Goal: Transaction & Acquisition: Obtain resource

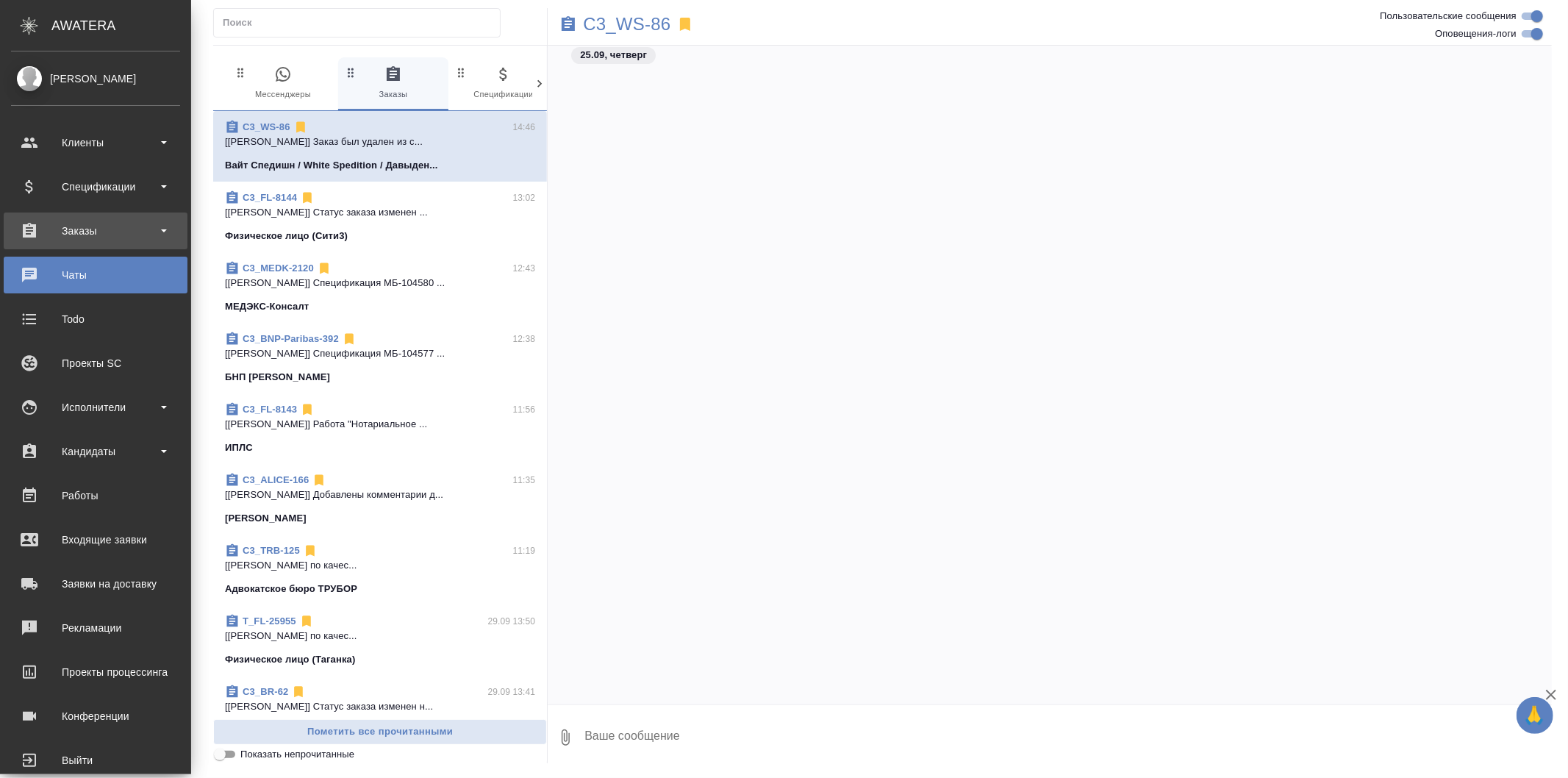
scroll to position [4290, 0]
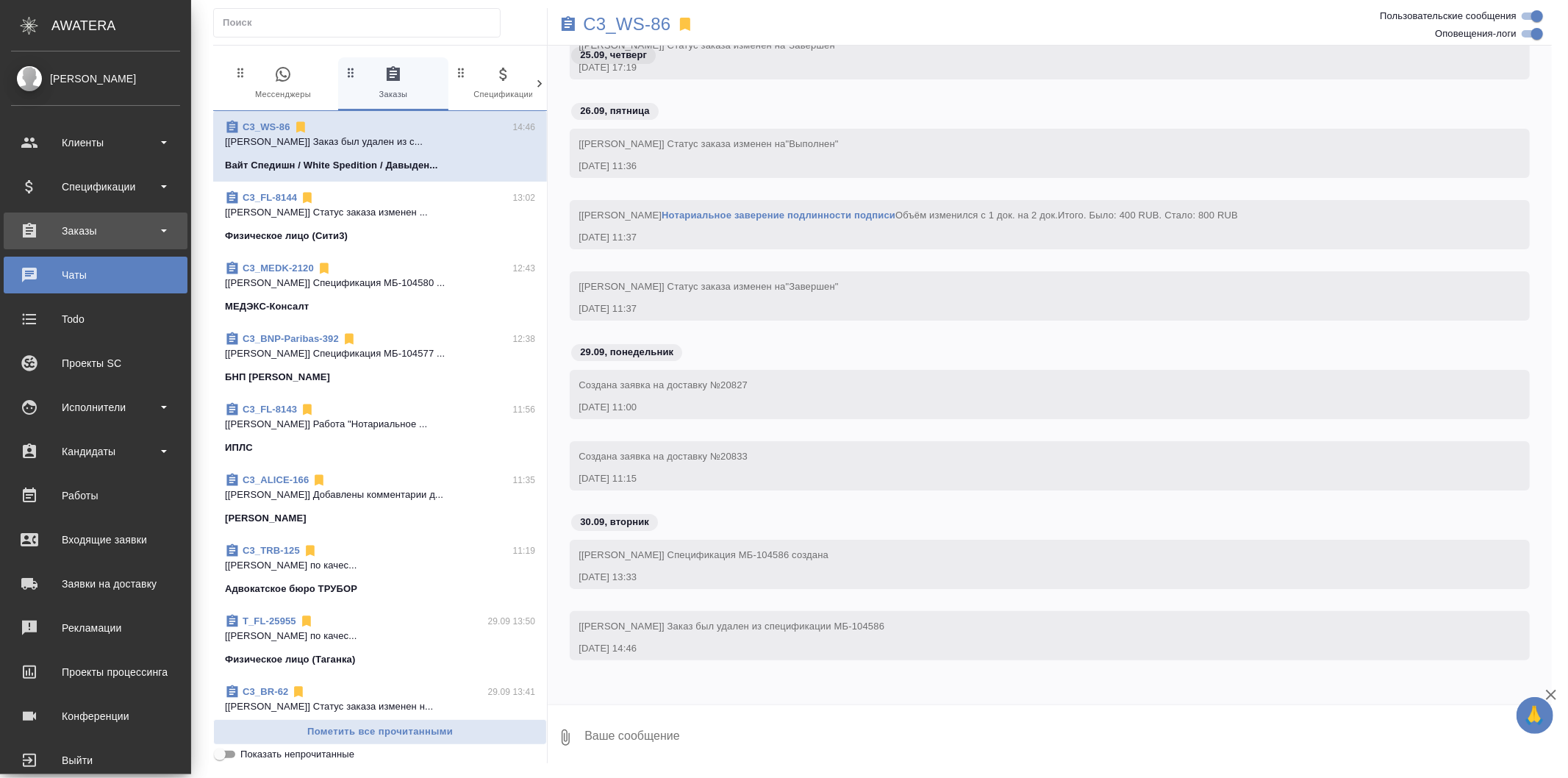
click at [158, 248] on div "Заказы" at bounding box center [95, 231] width 184 height 37
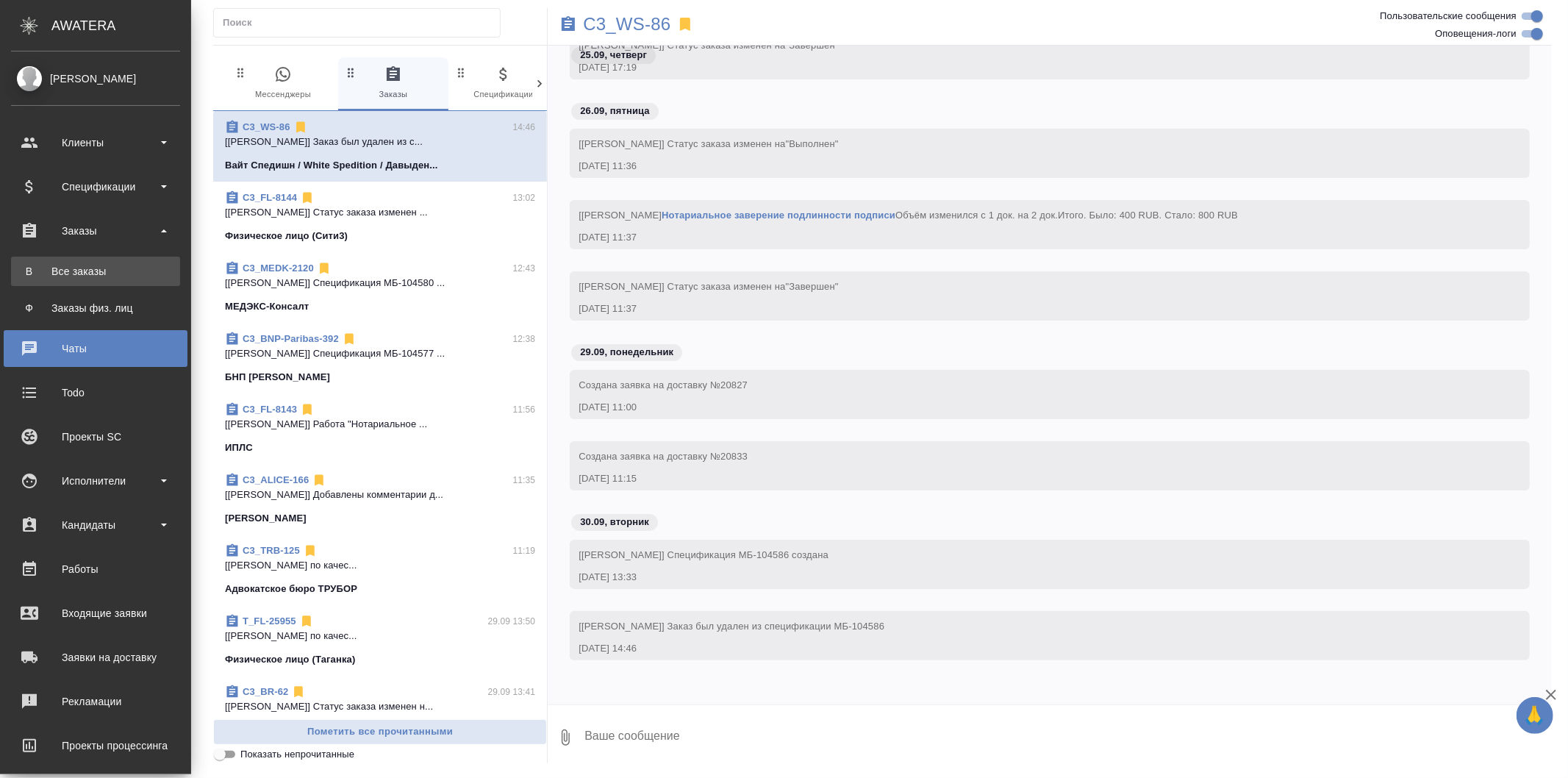
click at [156, 264] on div "Все заказы" at bounding box center [95, 271] width 154 height 15
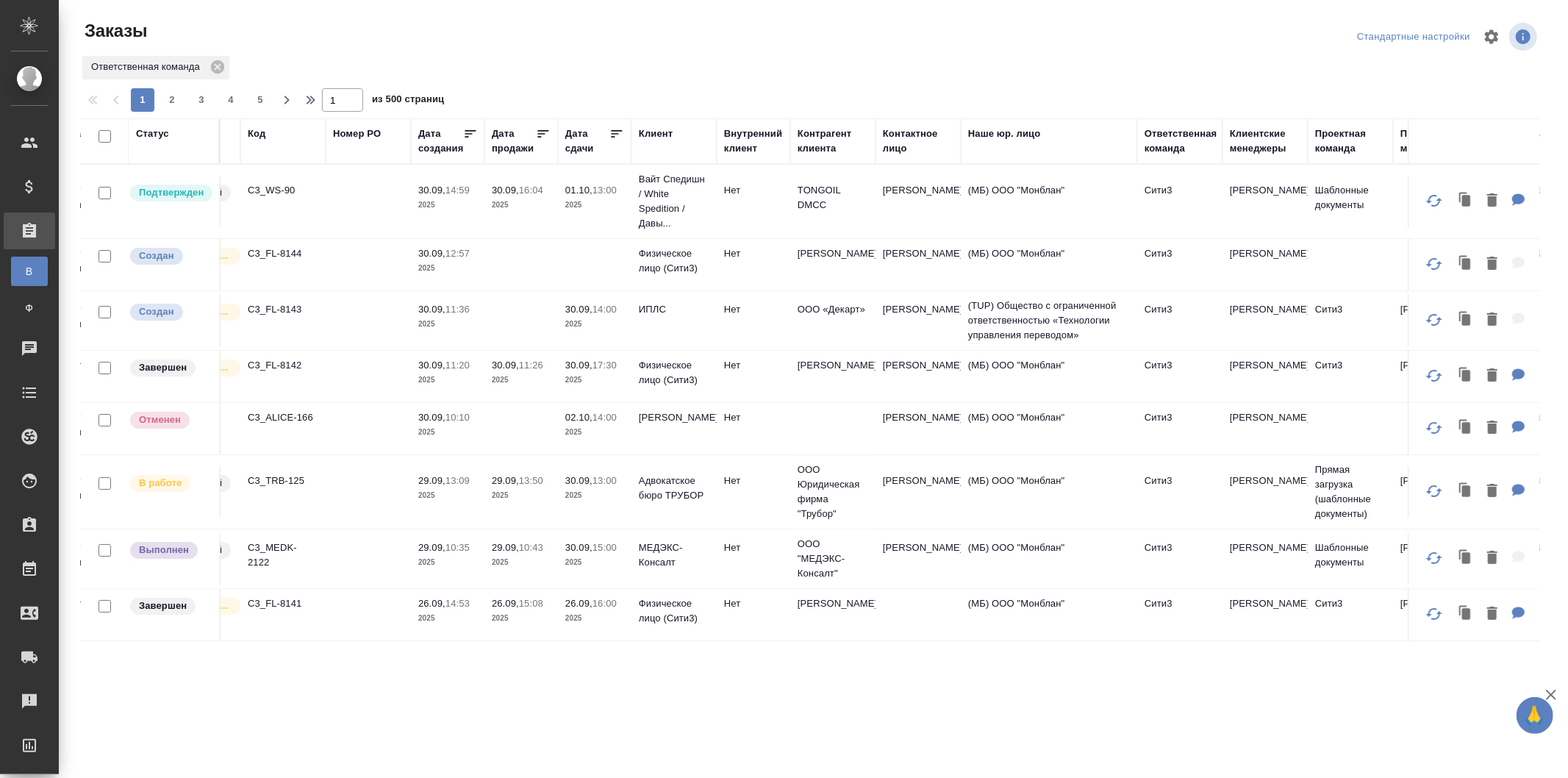
scroll to position [0, 188]
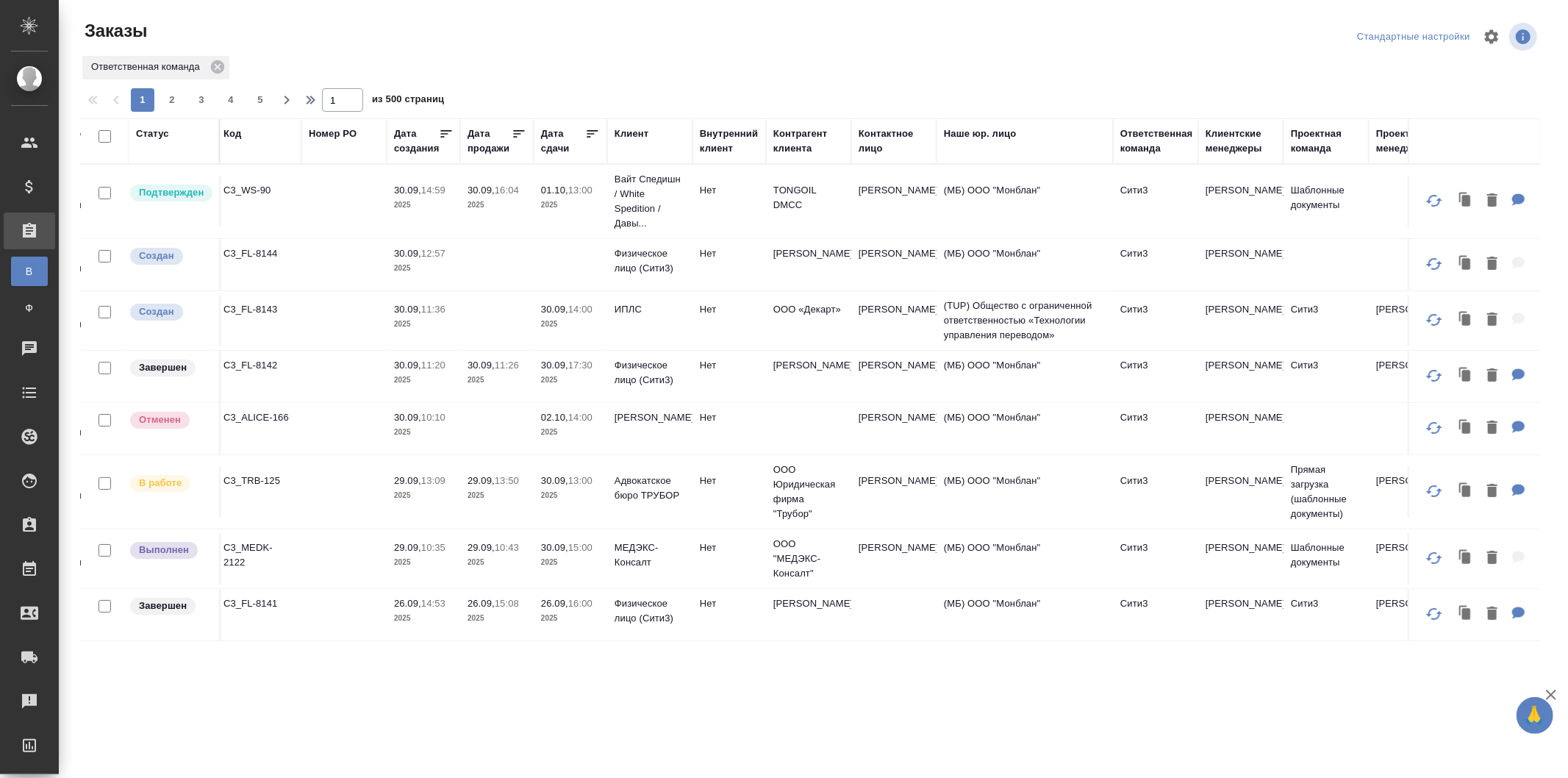
click at [1078, 384] on td "(МБ) ООО "Монблан"" at bounding box center [1024, 376] width 177 height 52
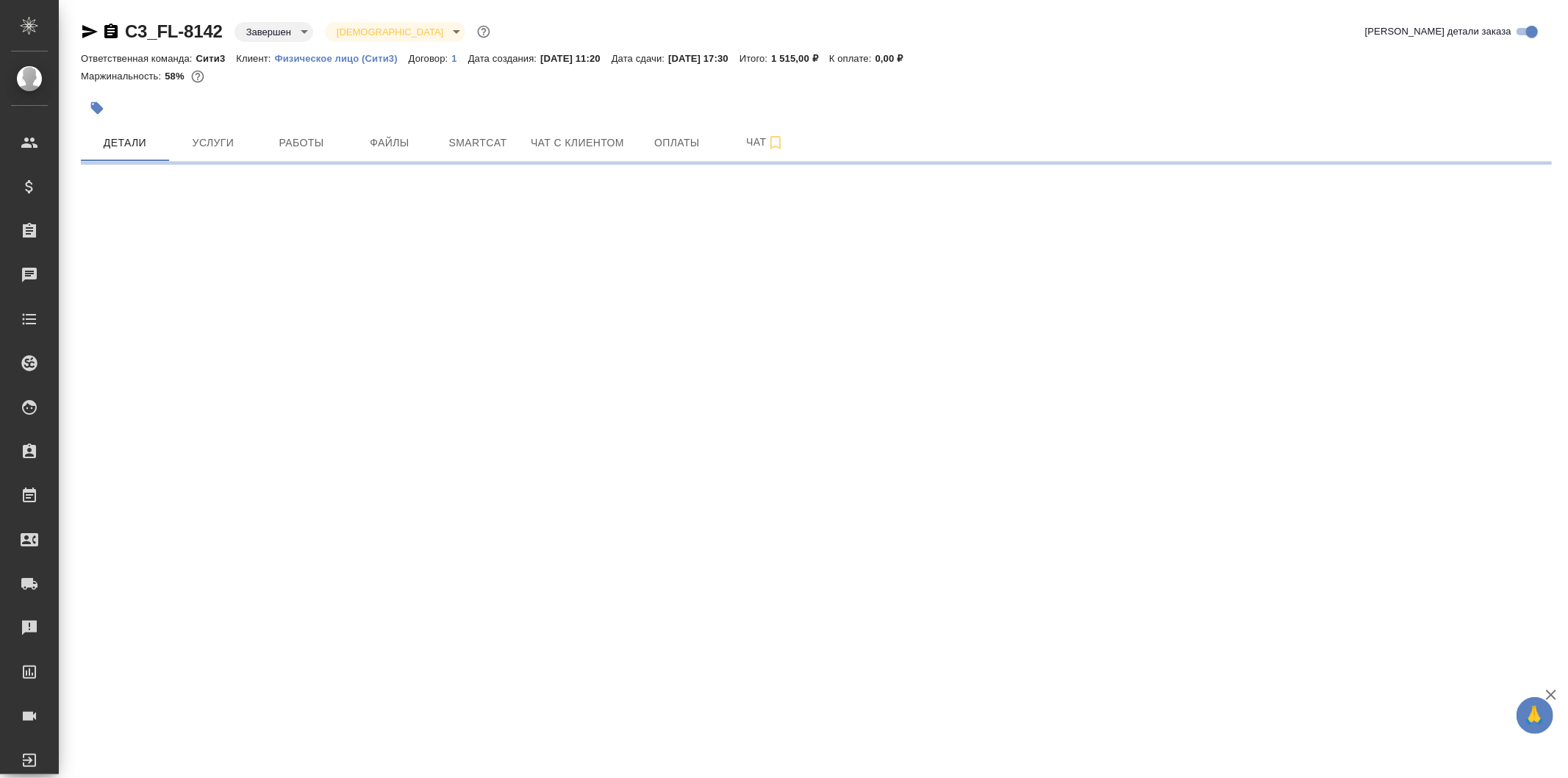
select select "RU"
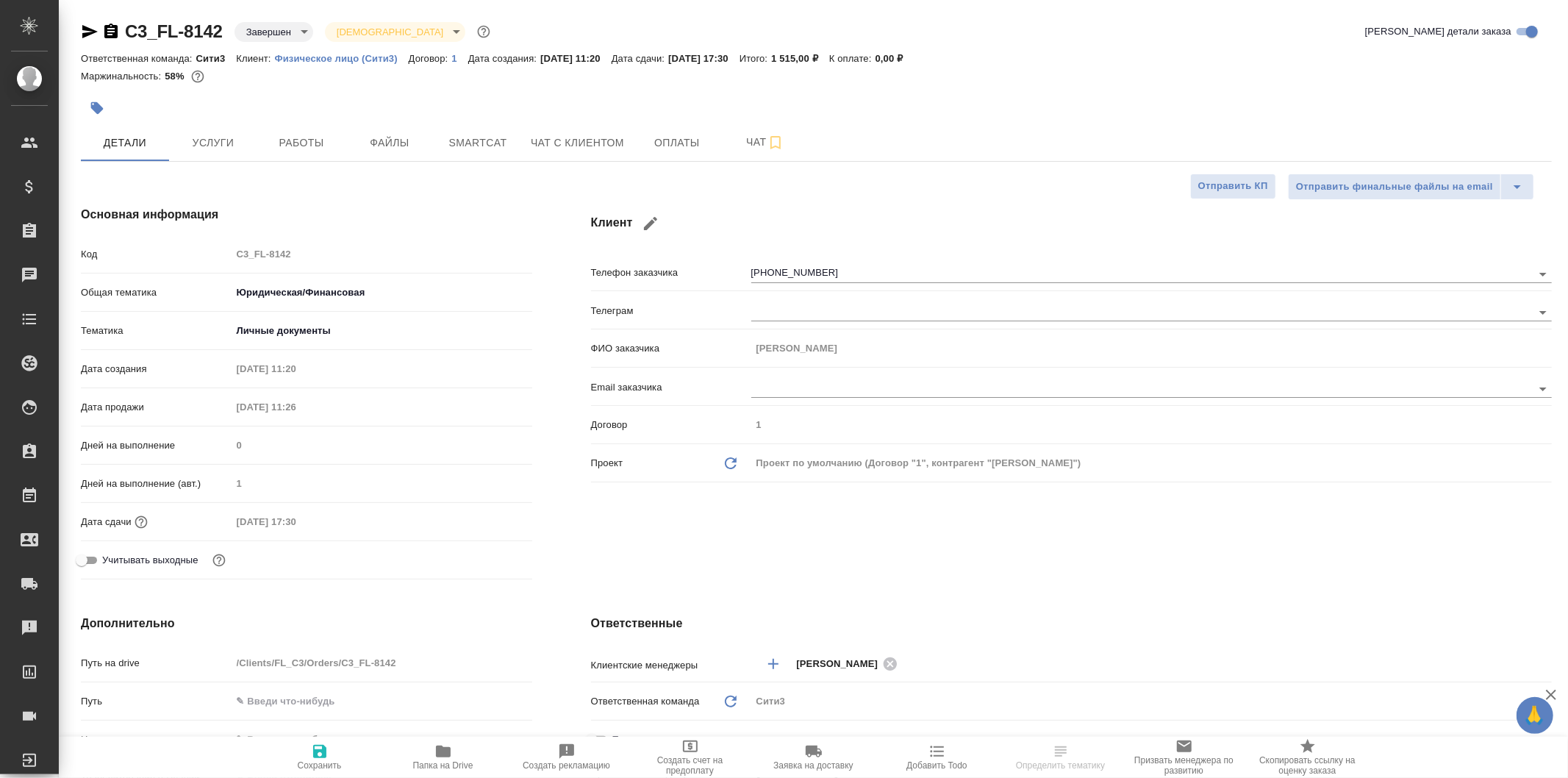
type textarea "x"
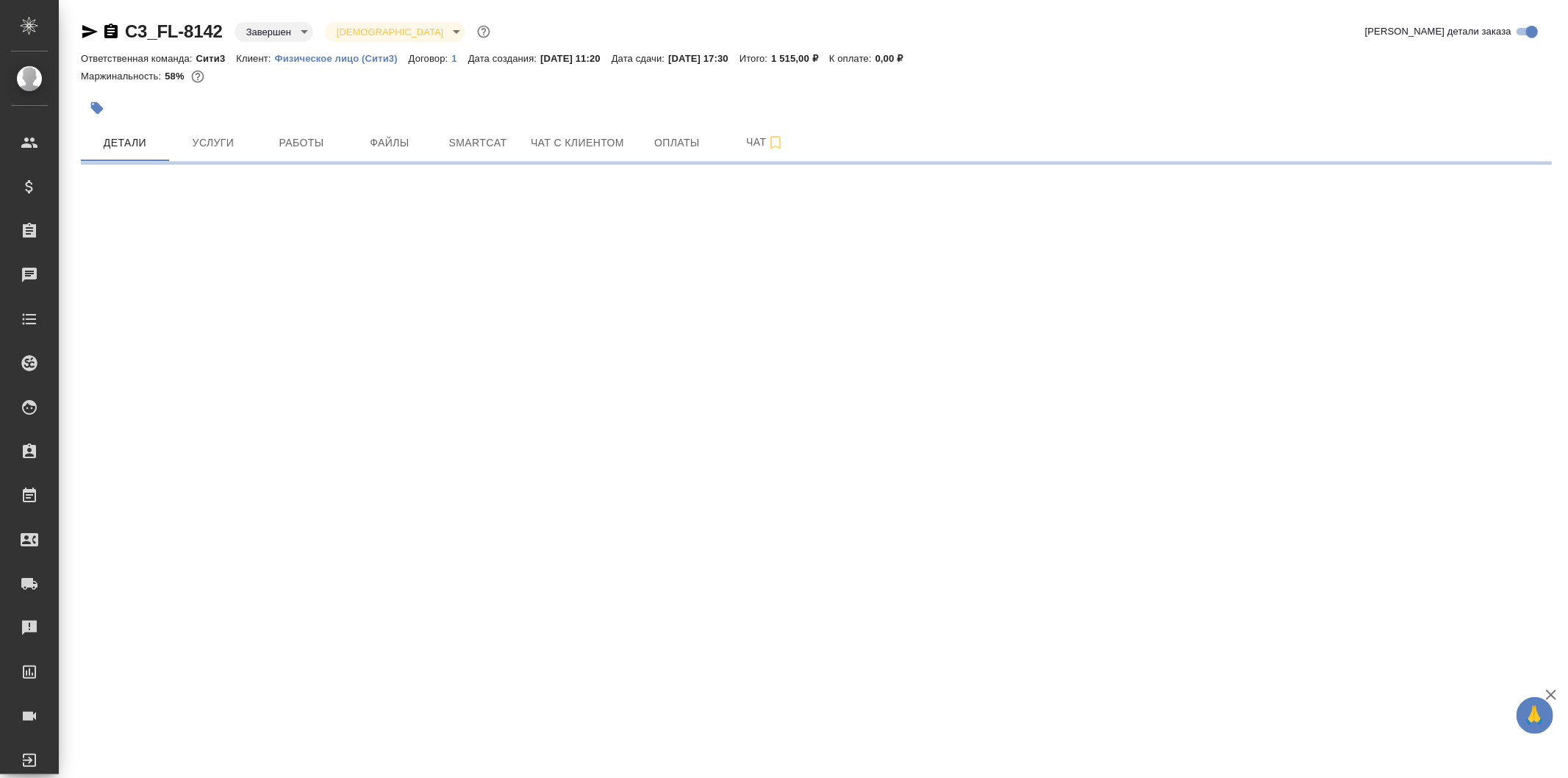
select select "RU"
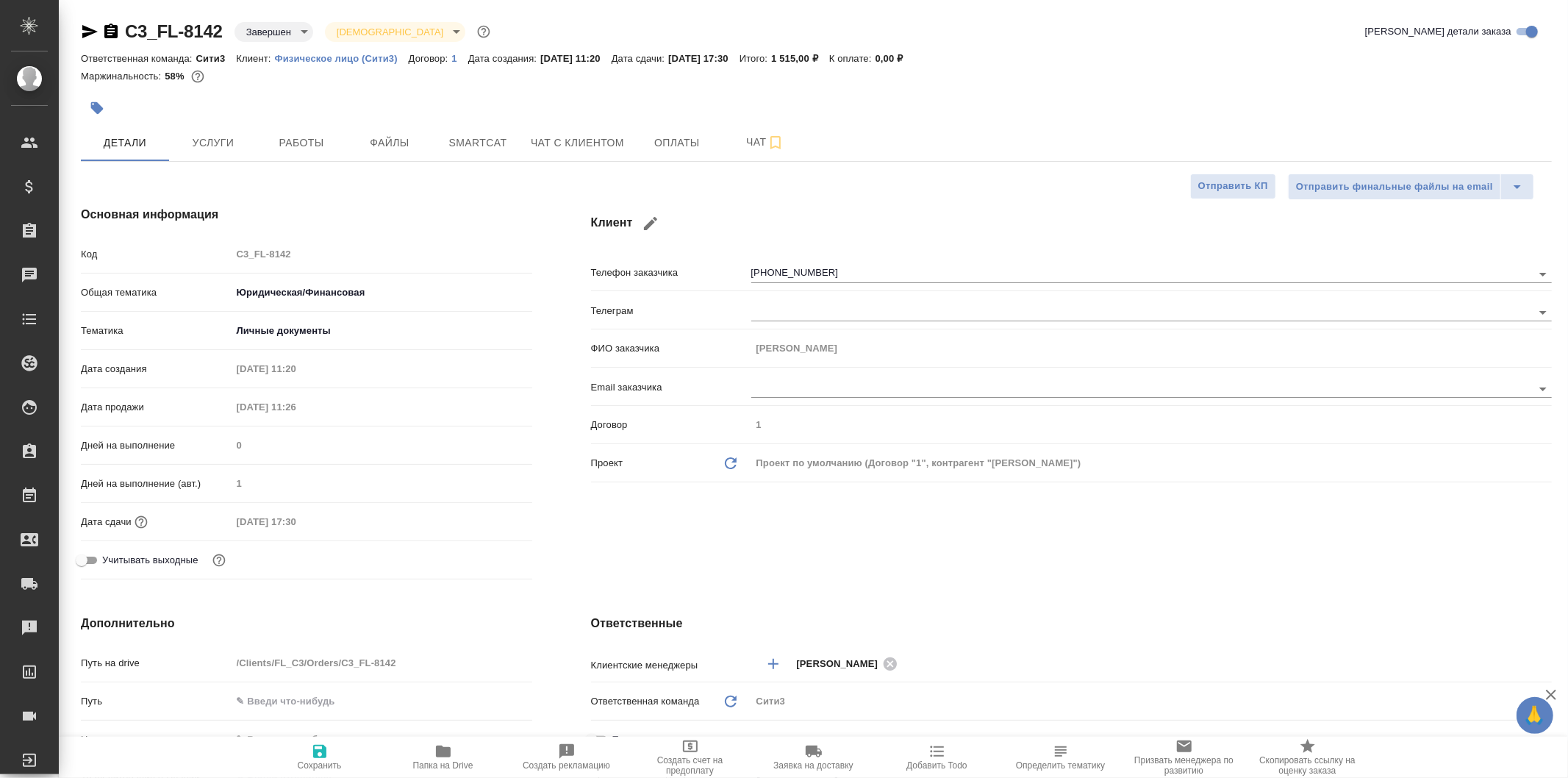
type textarea "x"
click at [214, 136] on span "Услуги" at bounding box center [214, 143] width 71 height 18
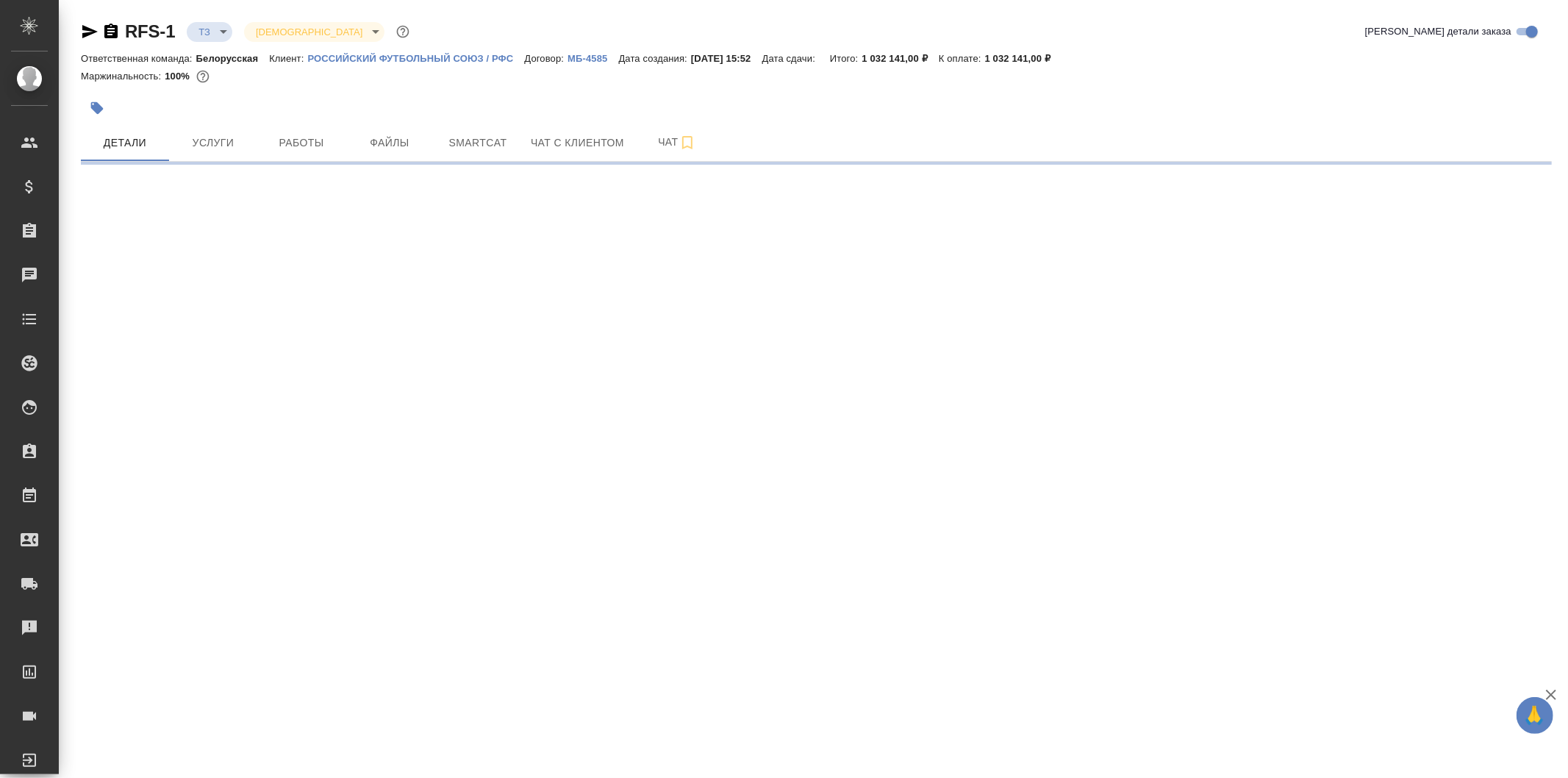
select select "RU"
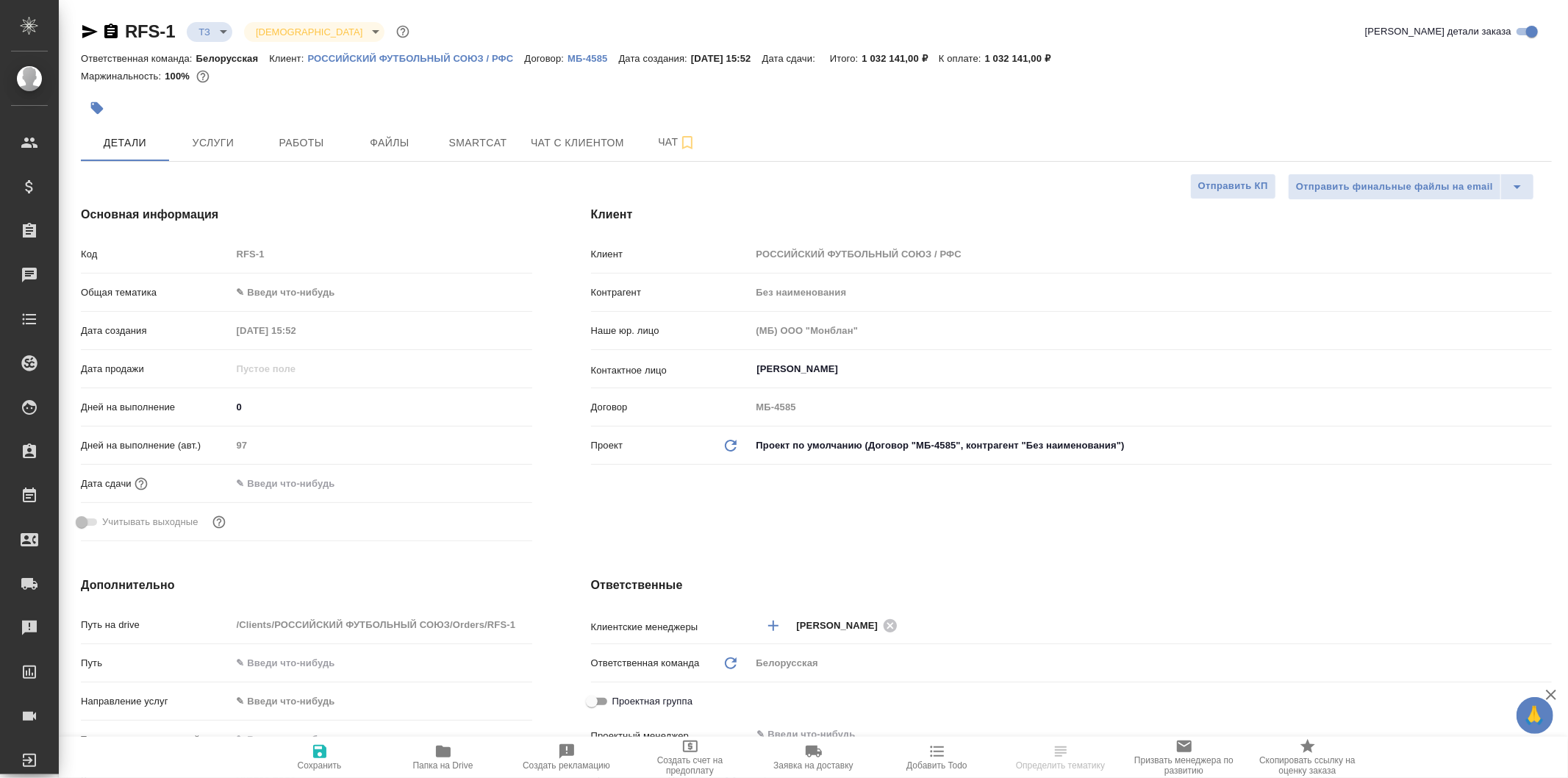
type textarea "x"
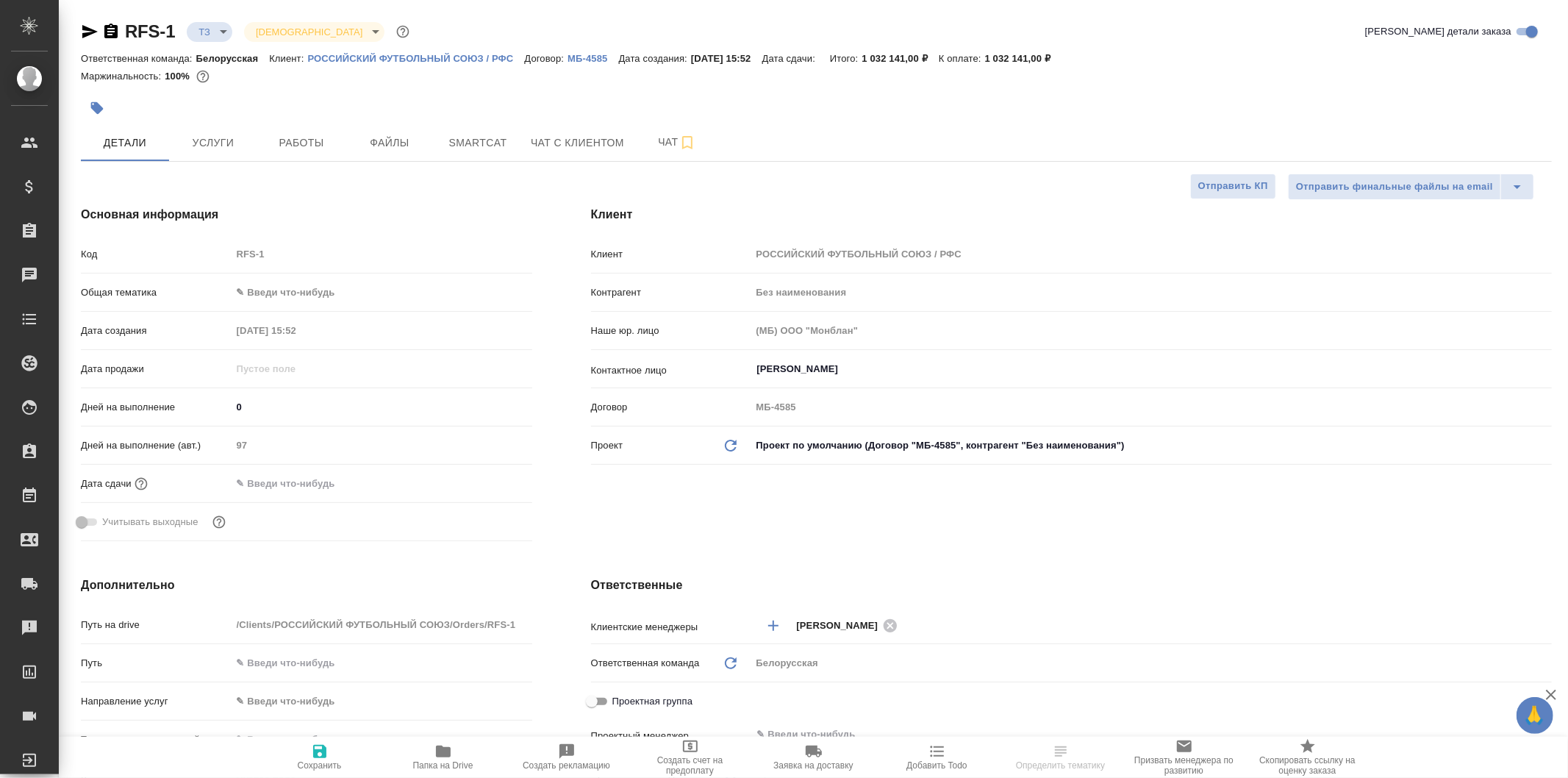
type textarea "x"
click at [217, 150] on span "Услуги" at bounding box center [214, 143] width 71 height 18
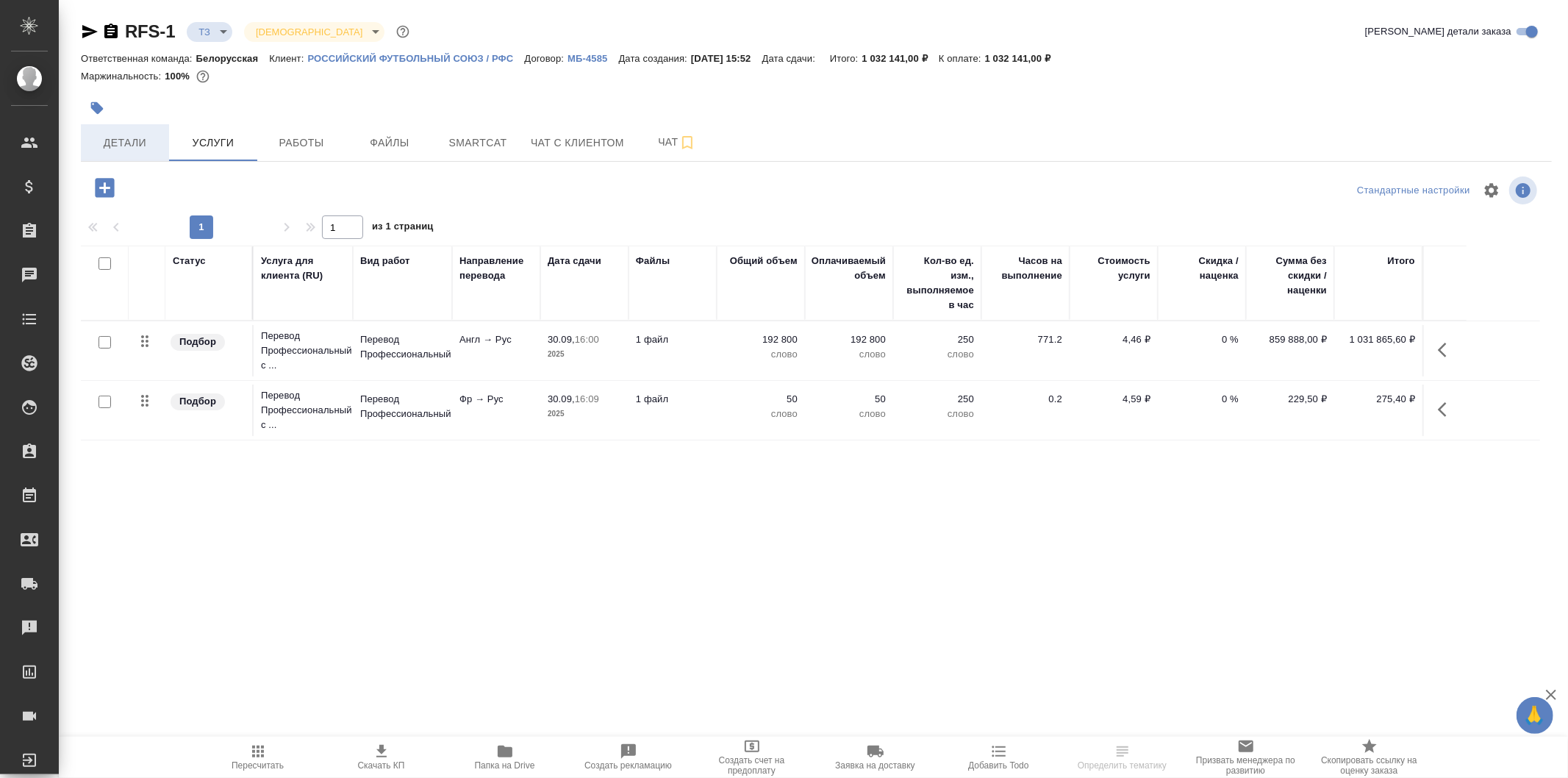
click at [125, 138] on span "Детали" at bounding box center [125, 143] width 71 height 18
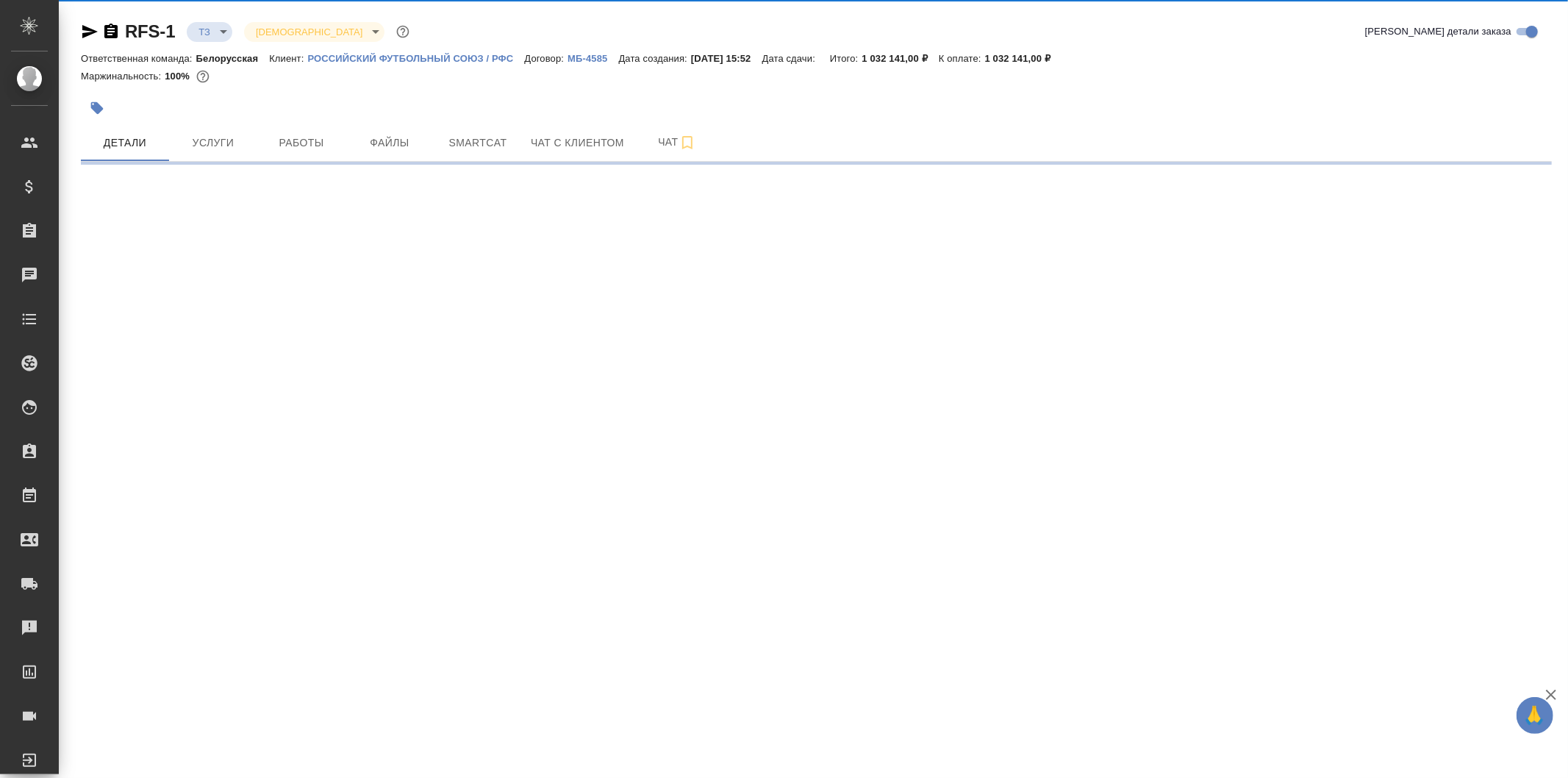
select select "RU"
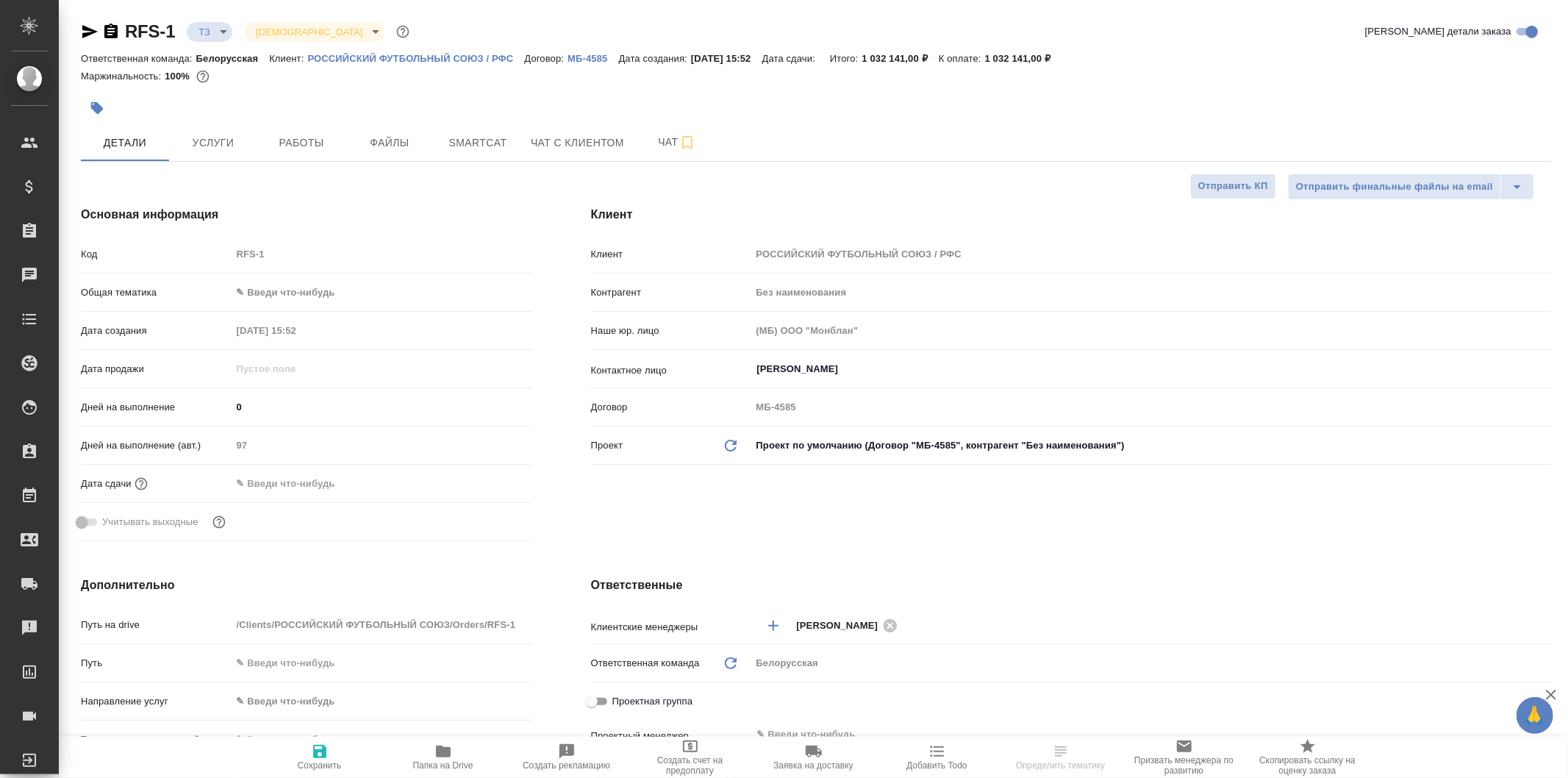
type textarea "x"
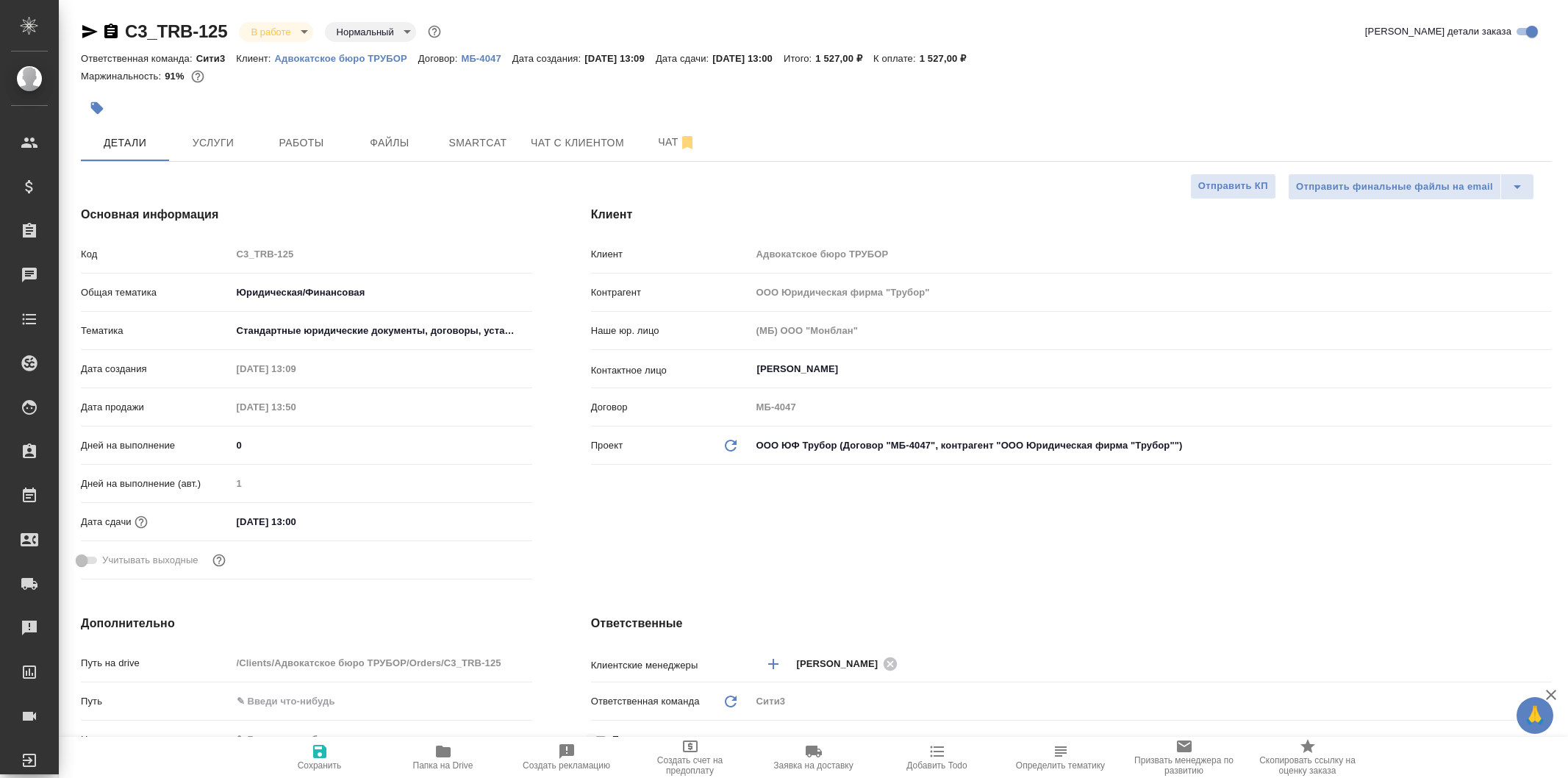
select select "RU"
click at [388, 134] on span "Файлы" at bounding box center [389, 143] width 71 height 18
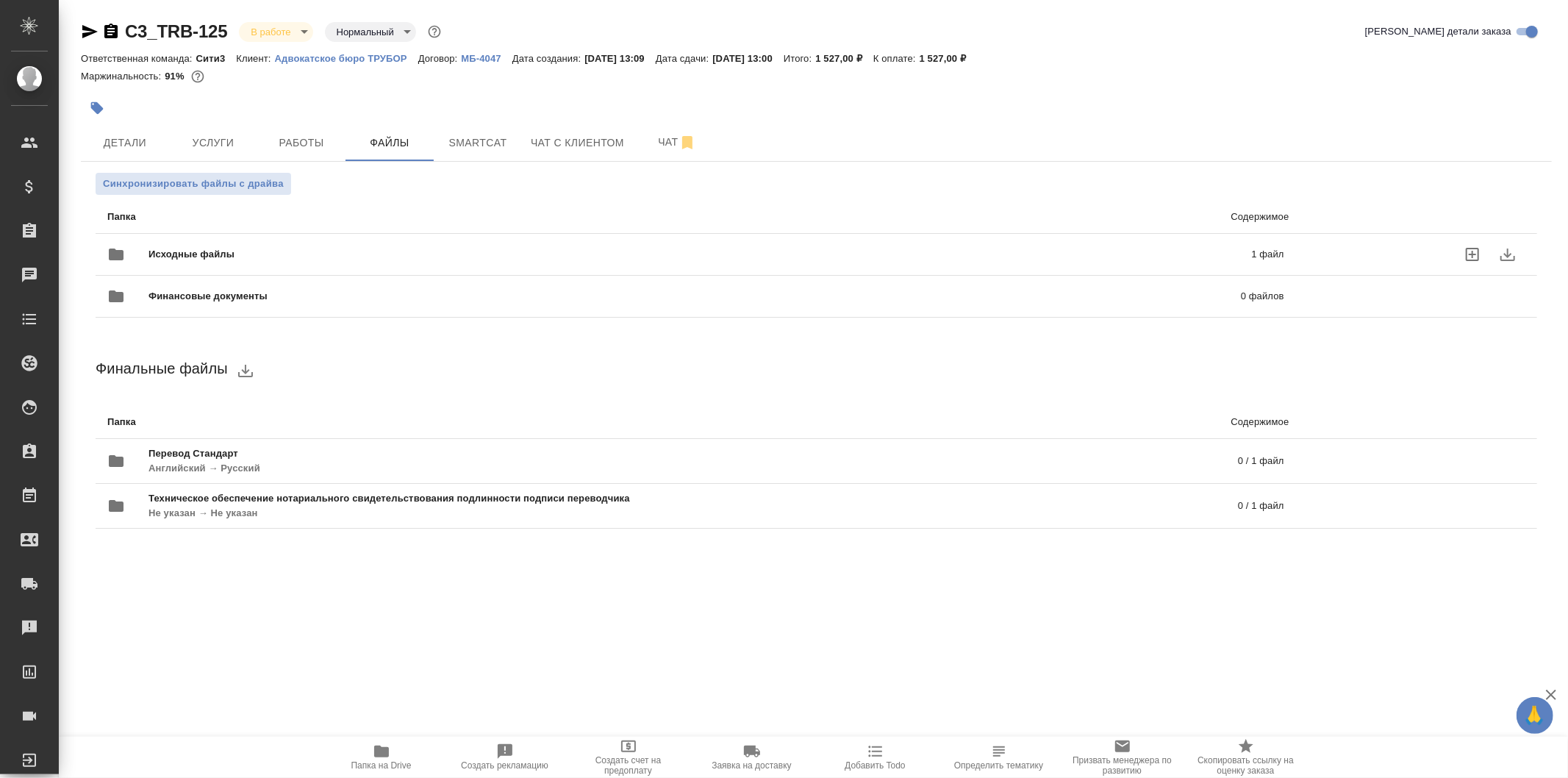
click at [364, 255] on span "Исходные файлы" at bounding box center [446, 255] width 595 height 15
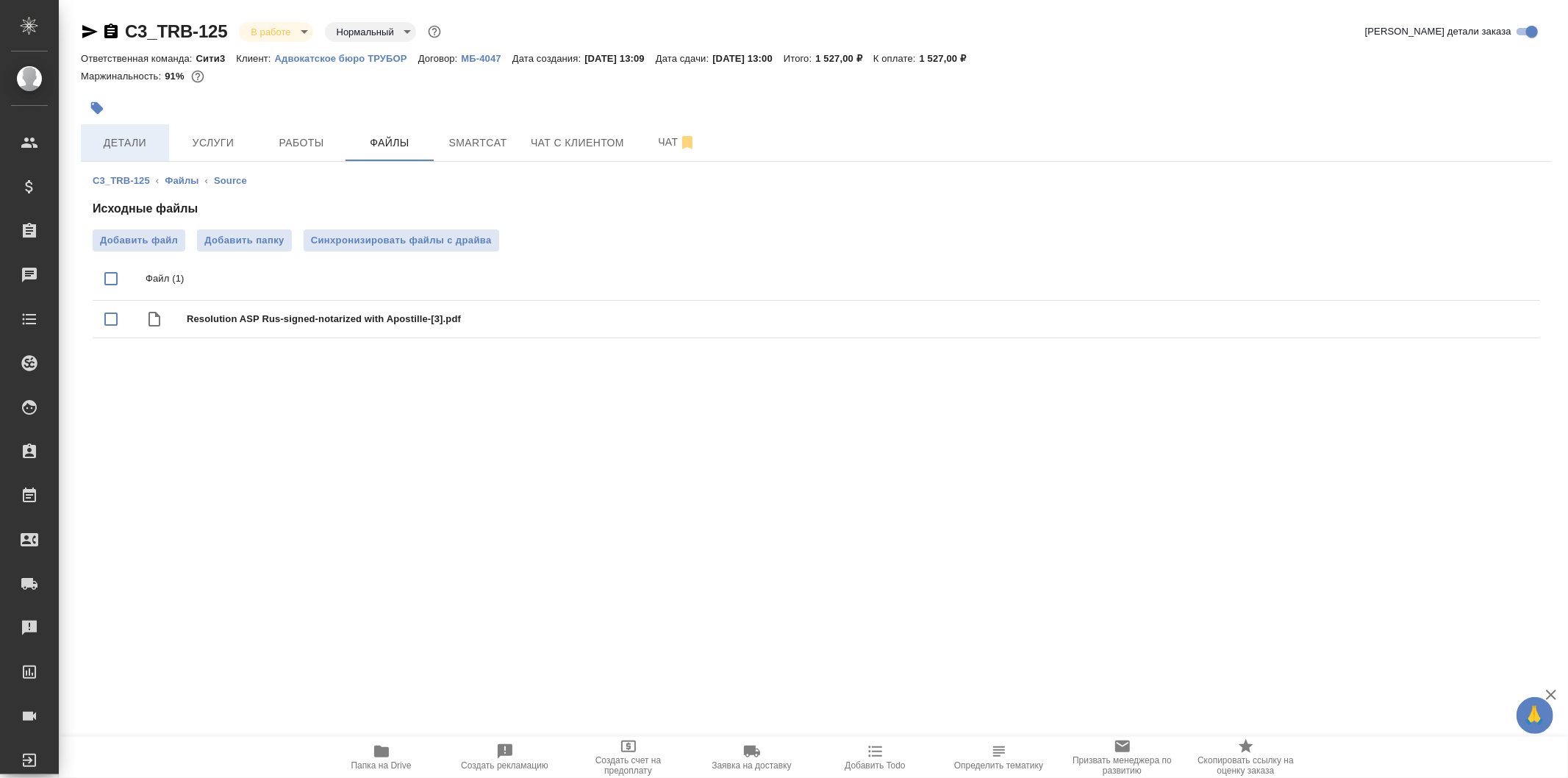
click at [158, 136] on span "Детали" at bounding box center [125, 143] width 71 height 18
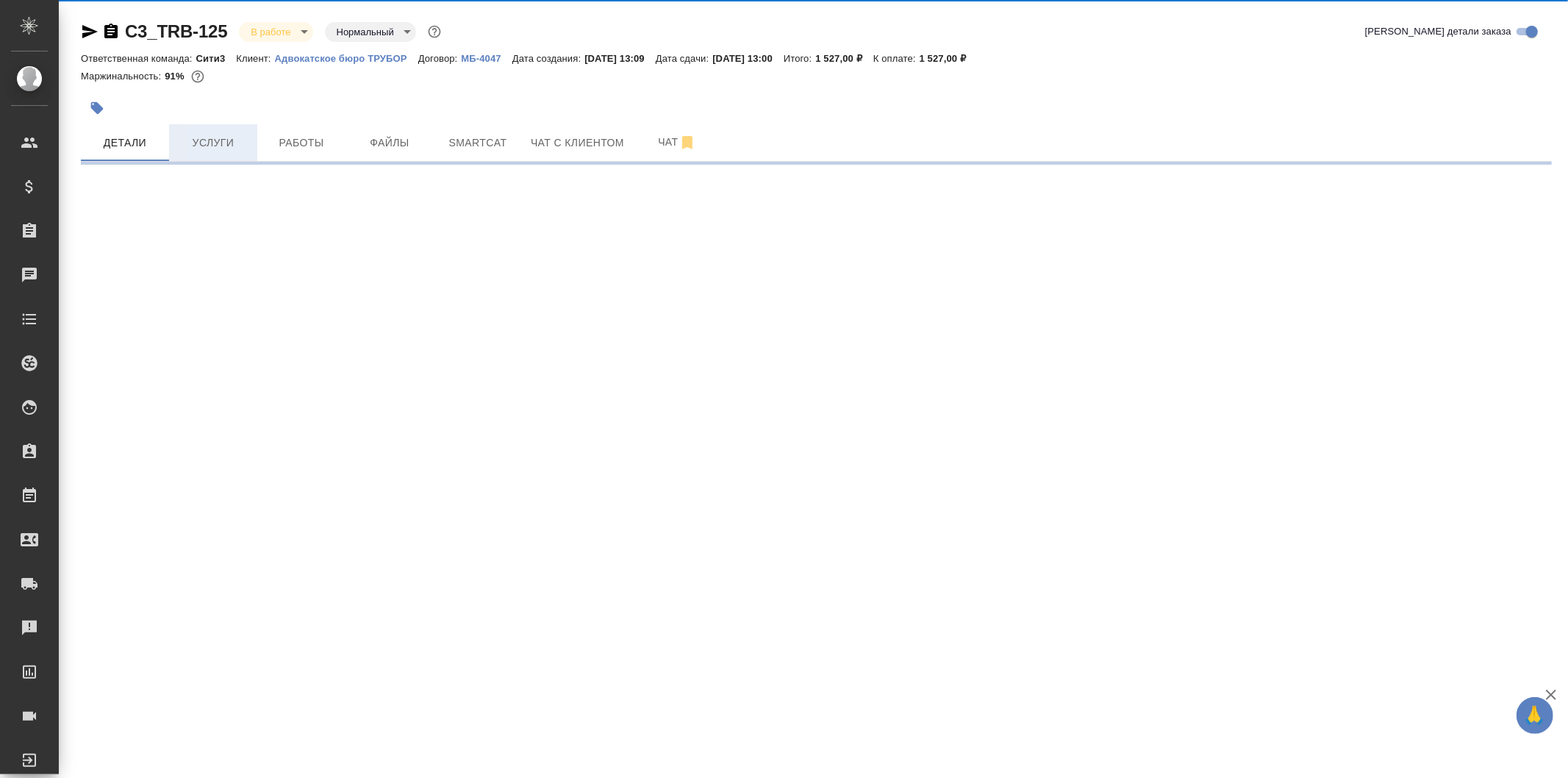
select select "RU"
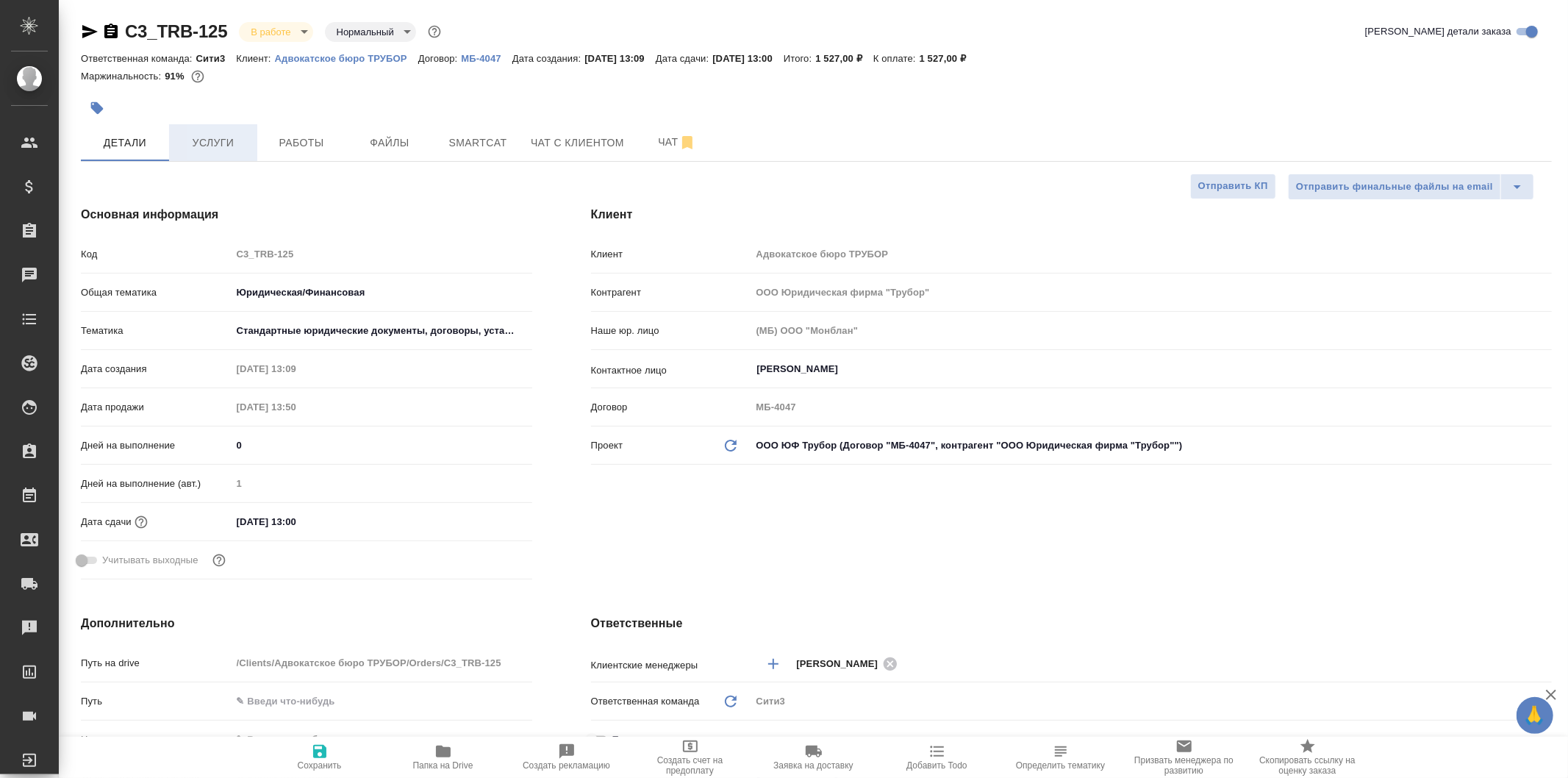
type textarea "x"
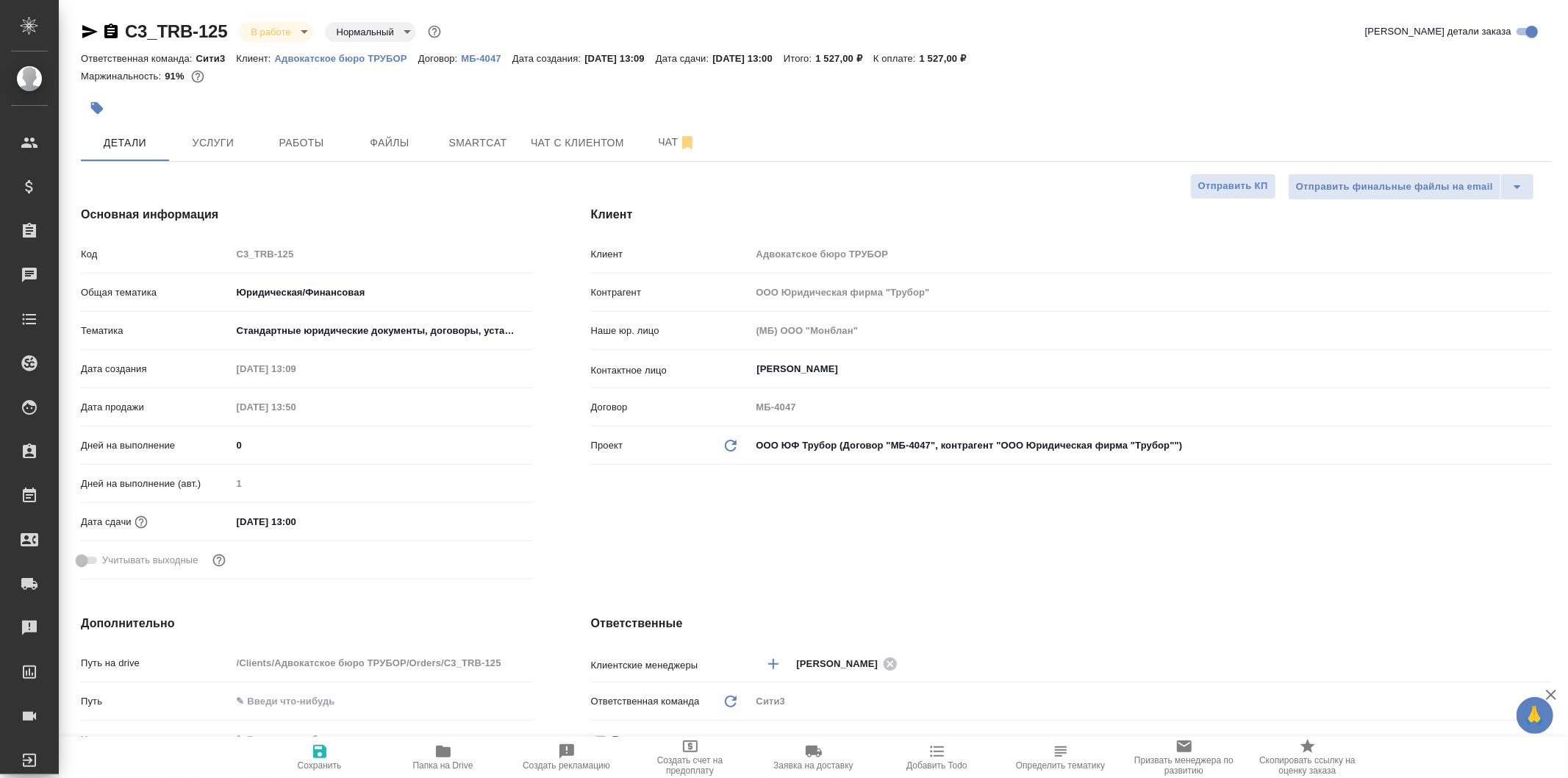
type textarea "x"
click at [245, 136] on span "Услуги" at bounding box center [214, 143] width 71 height 18
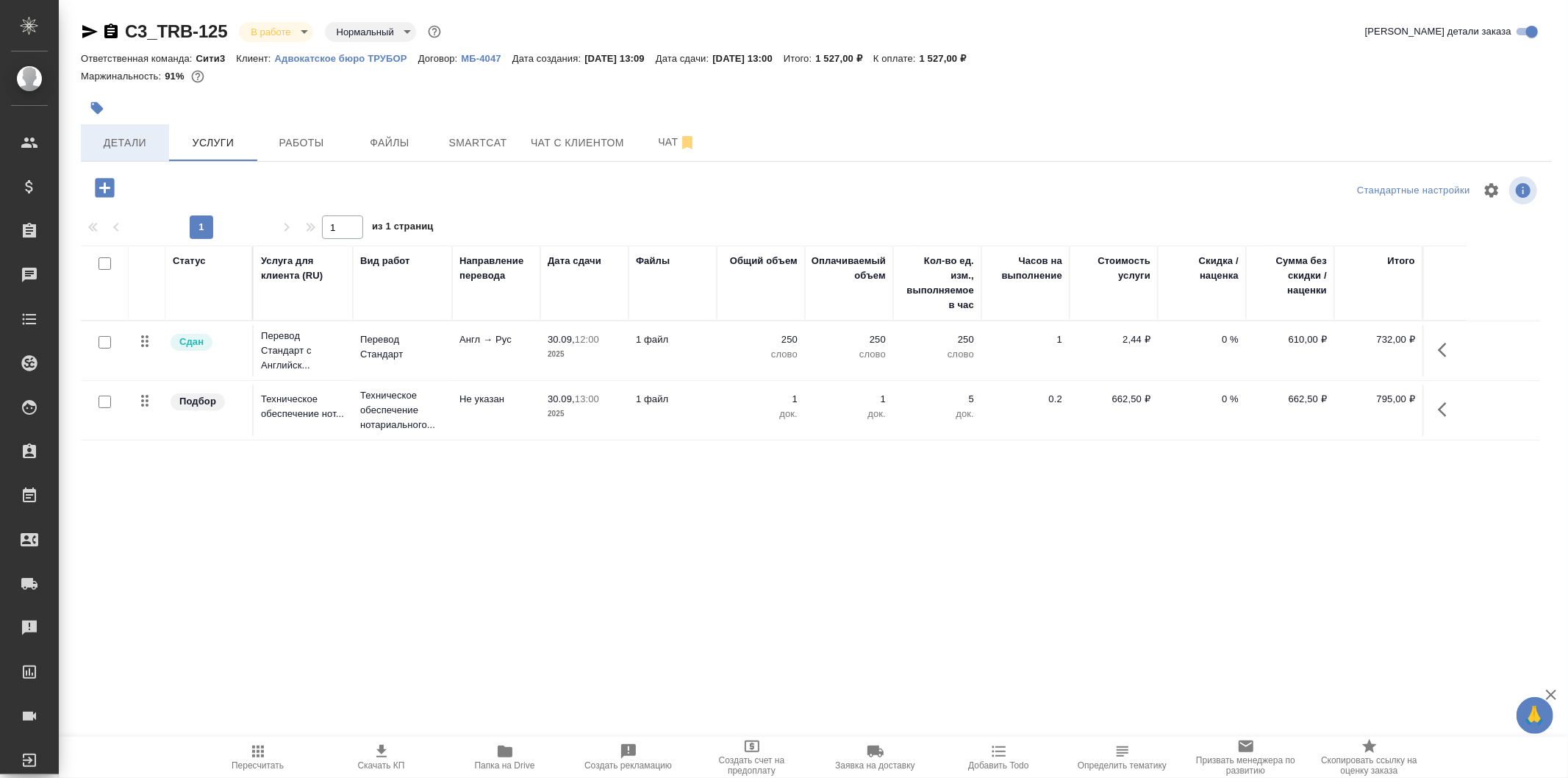
click at [159, 140] on span "Детали" at bounding box center [125, 143] width 71 height 18
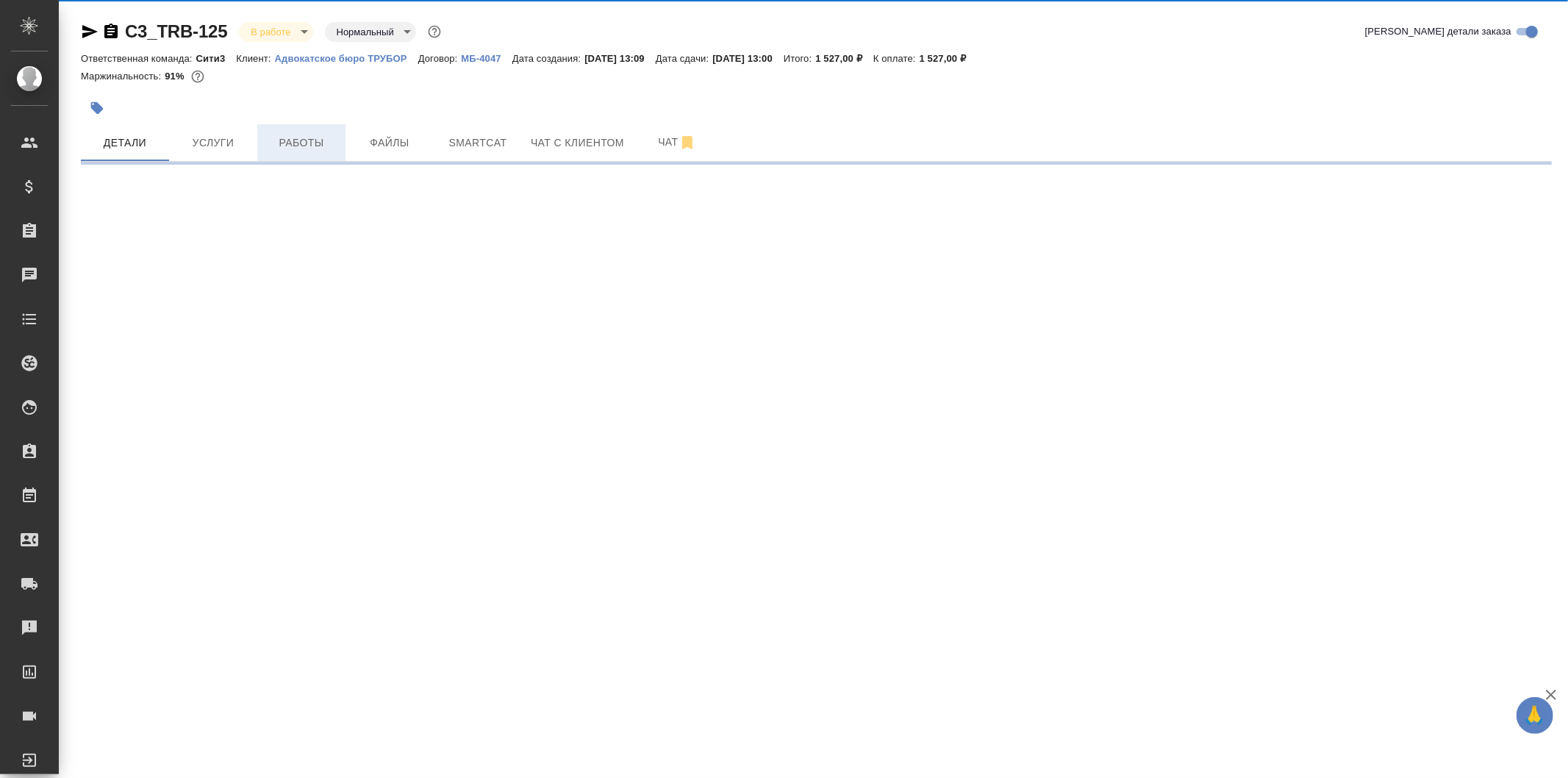
select select "RU"
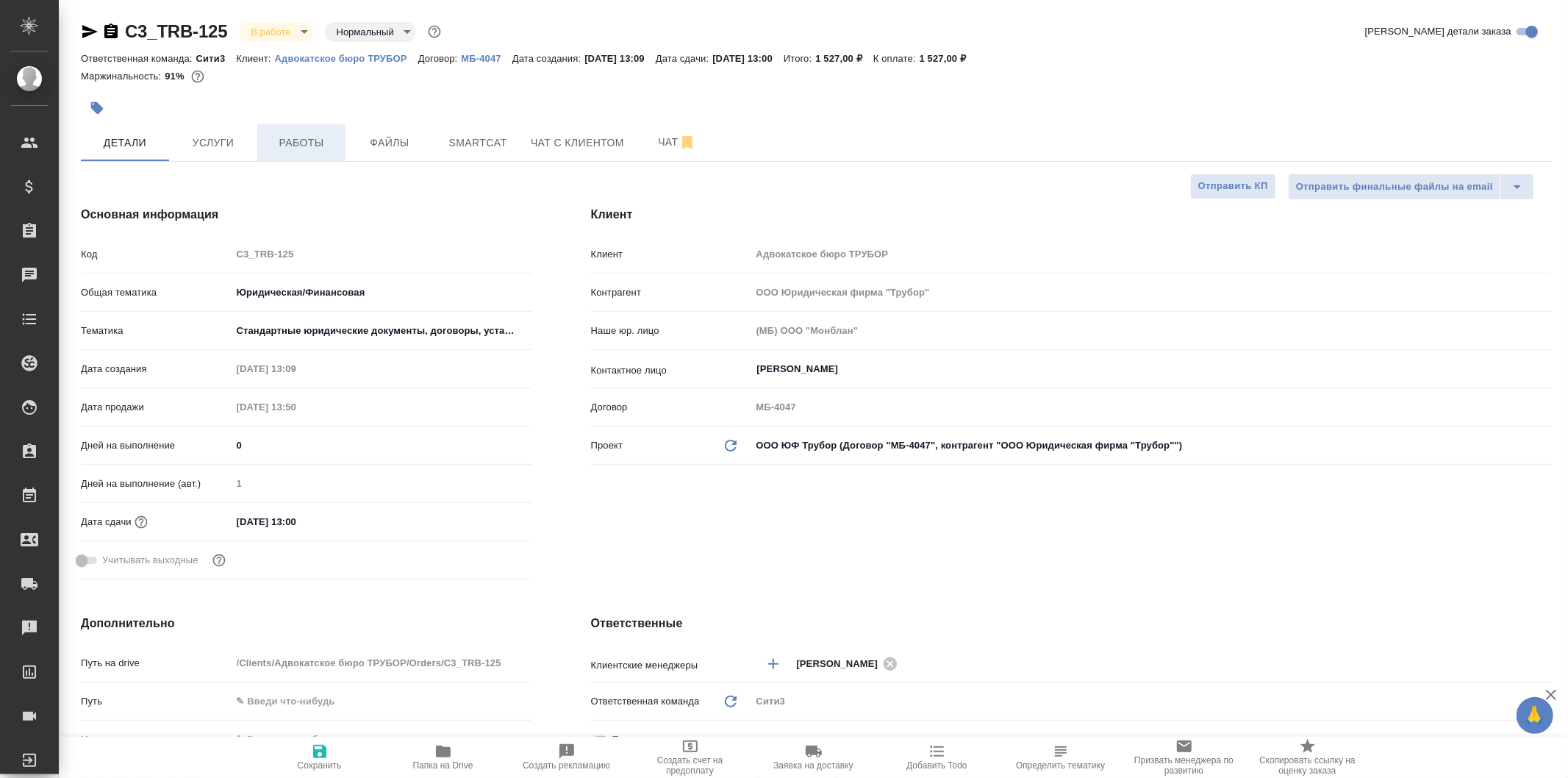
type textarea "x"
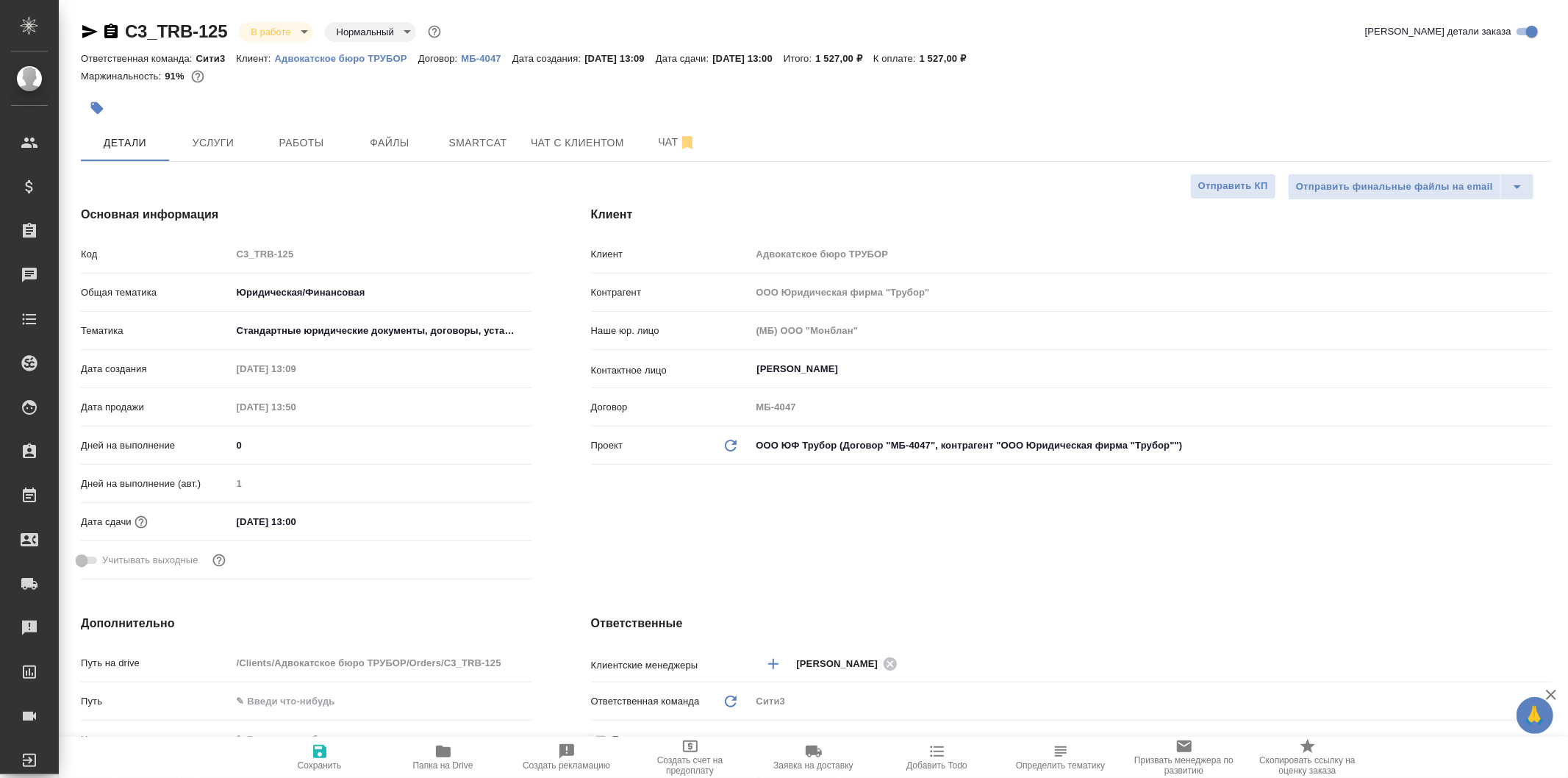
type textarea "x"
click at [379, 153] on button "Файлы" at bounding box center [389, 142] width 88 height 37
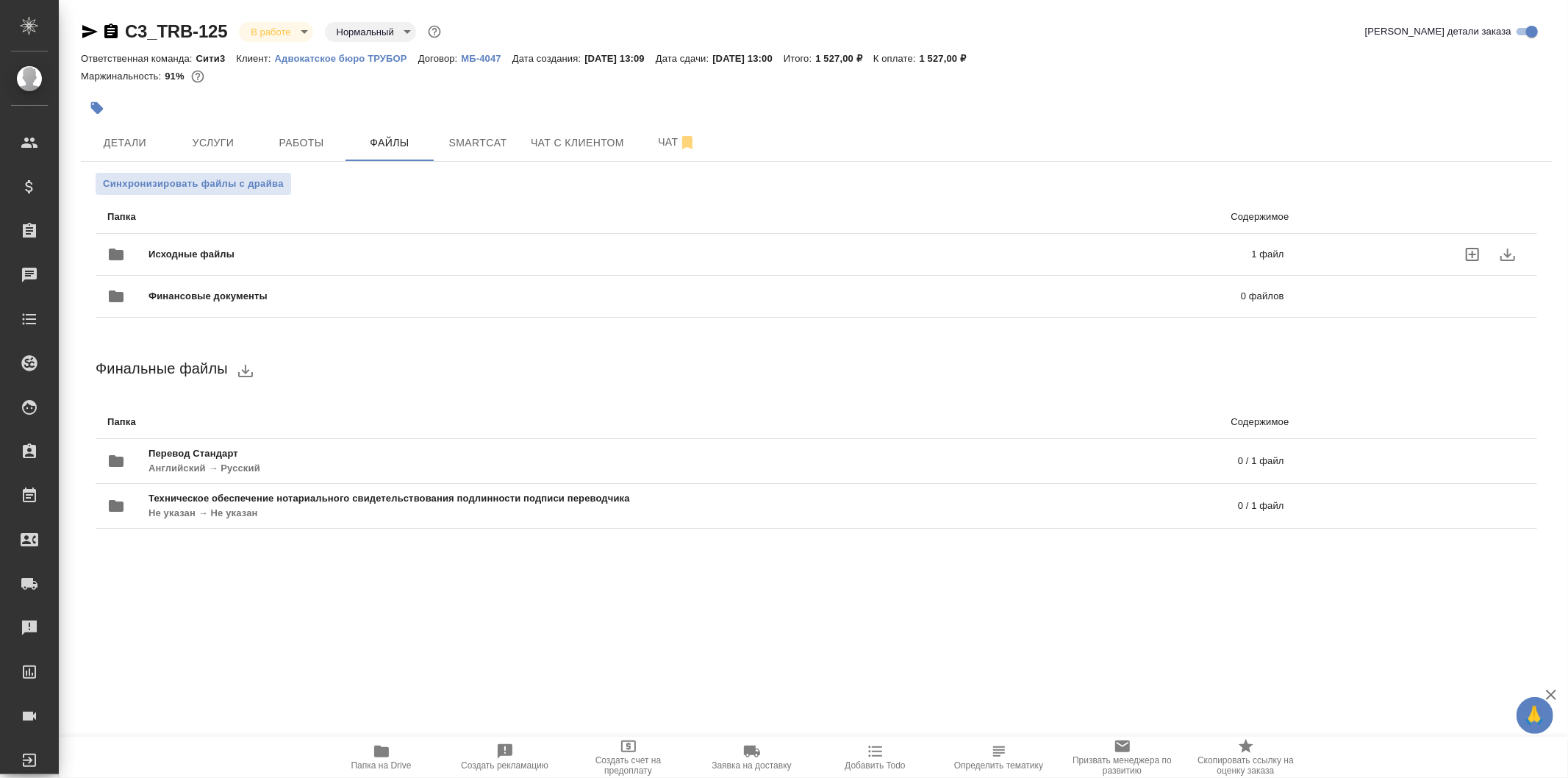
click at [444, 242] on div "Исходные файлы 1 файл" at bounding box center [696, 254] width 1177 height 35
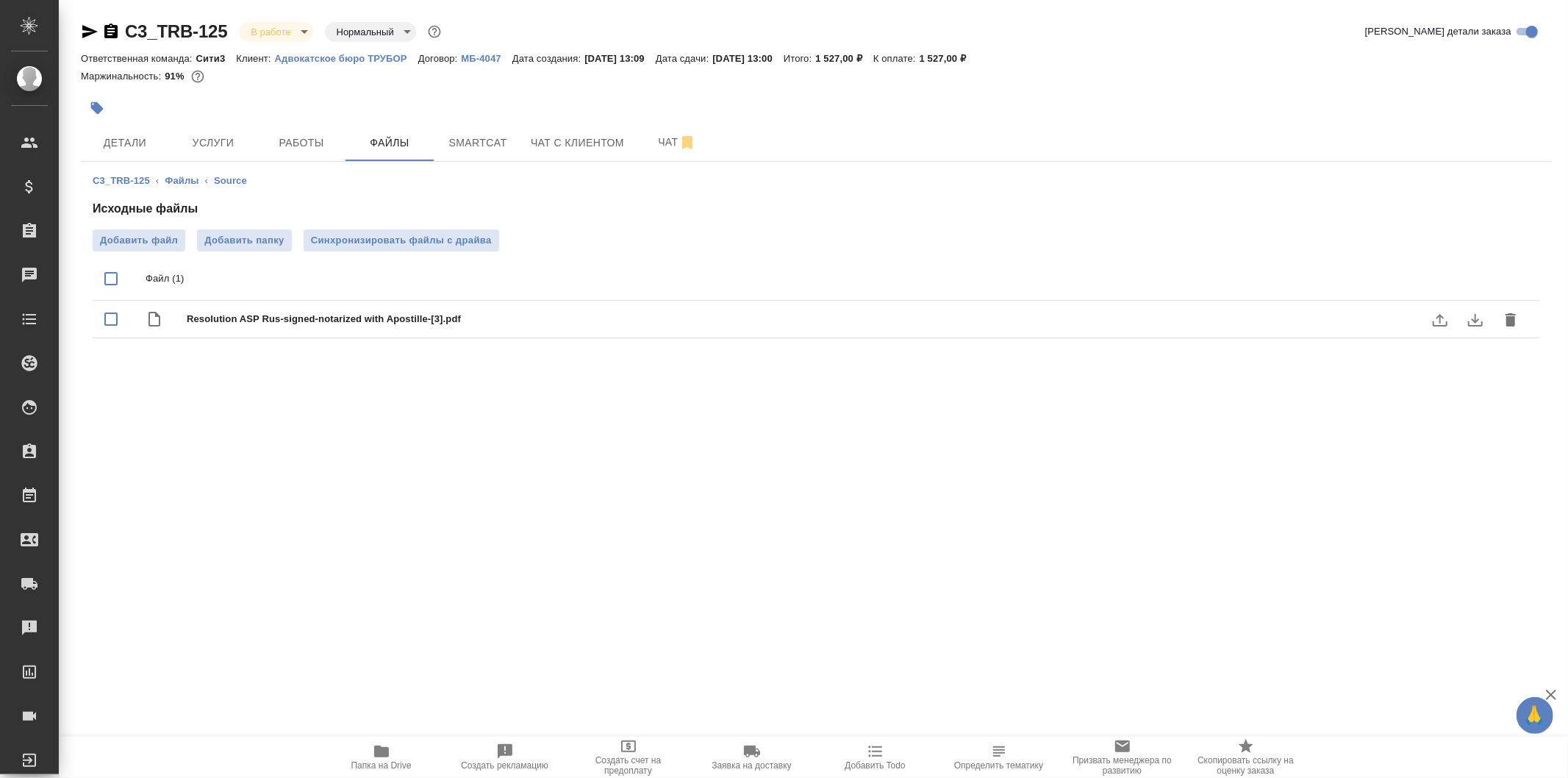
click at [305, 312] on span "Resolution ASP Rus-signed-notarized with Apostille-[3].pdf" at bounding box center [845, 319] width 1317 height 15
checkbox input "true"
click at [1466, 320] on icon "download" at bounding box center [1474, 320] width 17 height 17
